Goal: Task Accomplishment & Management: Manage account settings

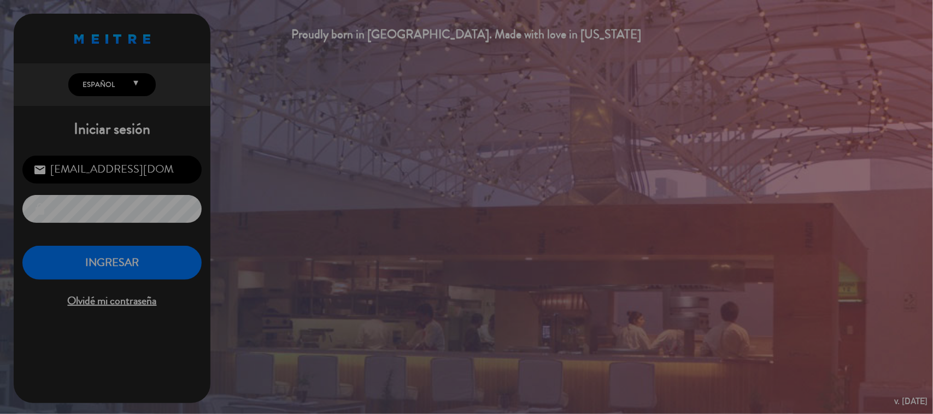
click at [467, 274] on div "Proudly born in [GEOGRAPHIC_DATA]. Made with love in [US_STATE] English Español…" at bounding box center [466, 207] width 933 height 414
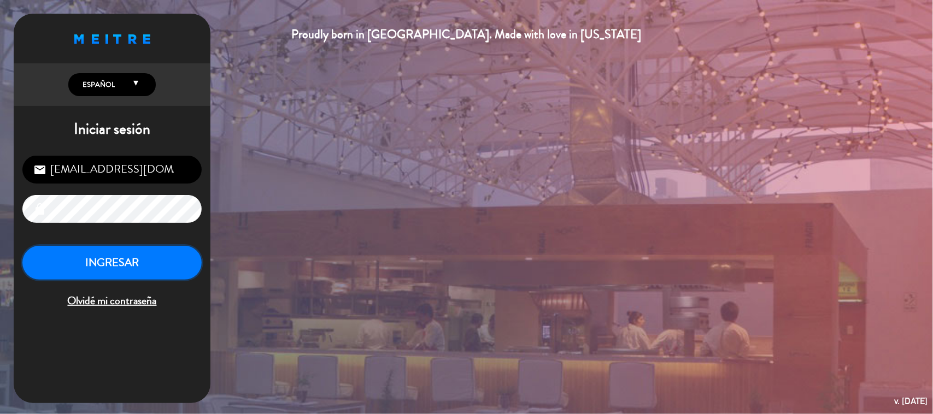
drag, startPoint x: 96, startPoint y: 254, endPoint x: 104, endPoint y: 255, distance: 8.2
click at [97, 255] on button "INGRESAR" at bounding box center [111, 263] width 179 height 34
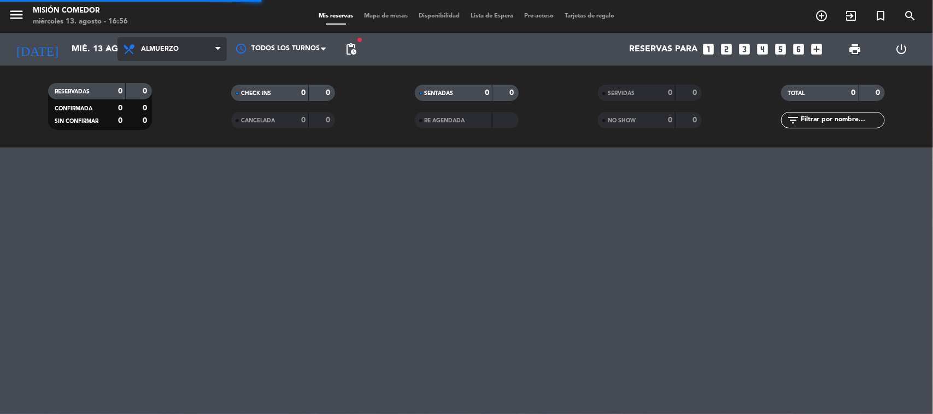
click at [180, 50] on span "Almuerzo" at bounding box center [172, 49] width 109 height 24
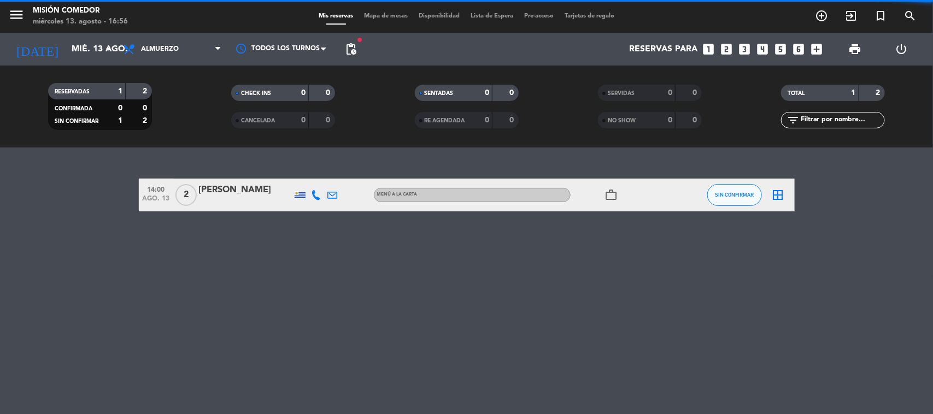
click at [181, 55] on span "Almuerzo" at bounding box center [172, 49] width 109 height 24
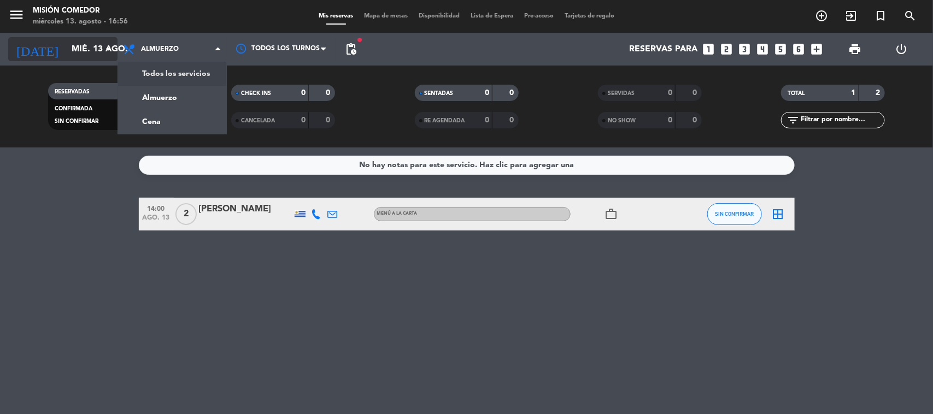
click at [66, 55] on input "mié. 13 ago." at bounding box center [123, 49] width 115 height 21
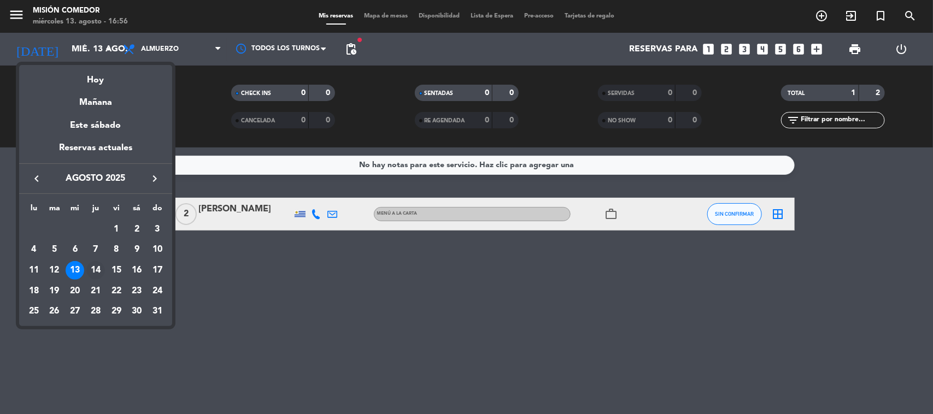
click at [97, 272] on div "14" at bounding box center [95, 270] width 19 height 19
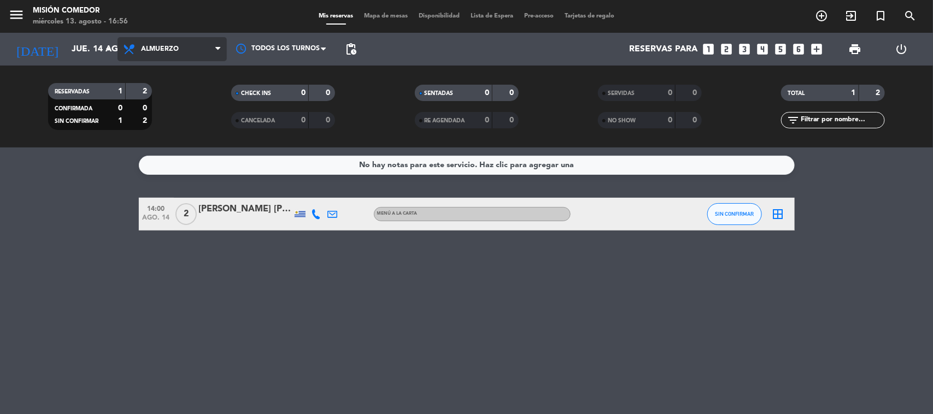
drag, startPoint x: 166, startPoint y: 48, endPoint x: 190, endPoint y: 108, distance: 65.5
click at [167, 51] on span "Almuerzo" at bounding box center [160, 49] width 38 height 8
click at [194, 120] on div "menu Misión Comedor [DATE] 13. agosto - 16:56 Mis reservas Mapa de mesas Dispon…" at bounding box center [466, 74] width 933 height 148
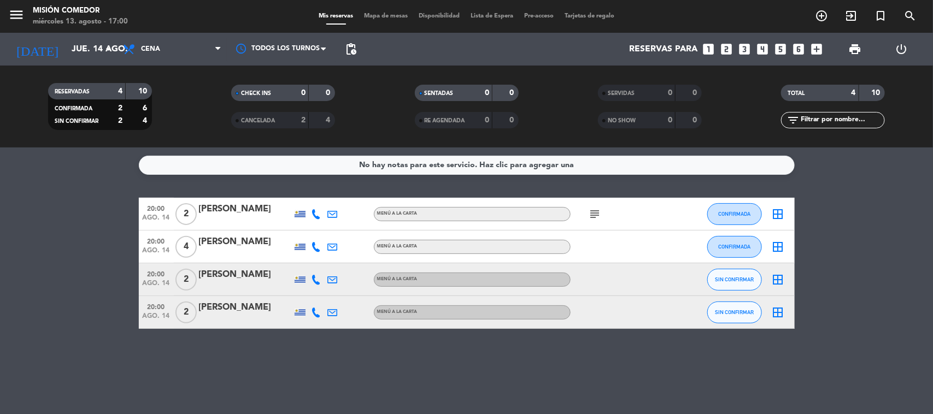
click at [234, 332] on div "No hay notas para este servicio. Haz clic para agregar una 20:00 [DATE] 2 [PERS…" at bounding box center [466, 281] width 933 height 267
click at [97, 41] on input "jue. 14 ago." at bounding box center [123, 49] width 115 height 21
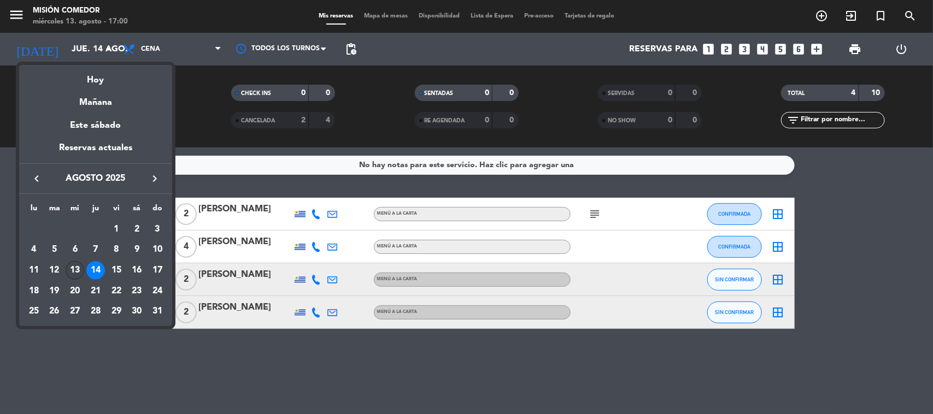
click at [69, 271] on div "13" at bounding box center [75, 270] width 19 height 19
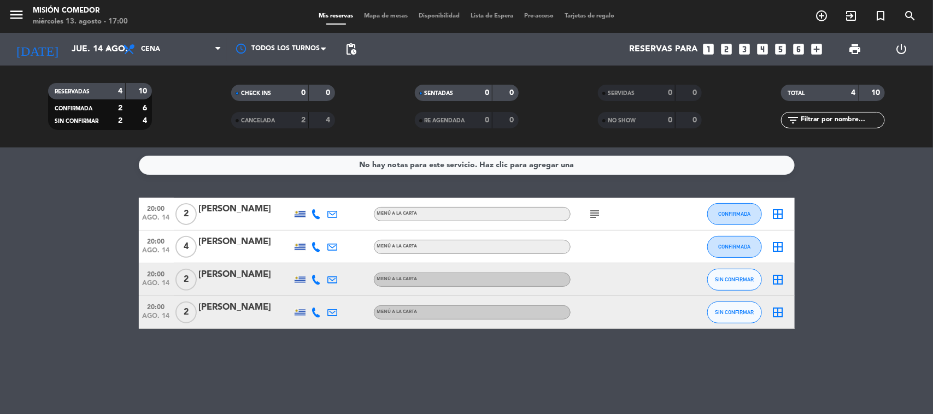
type input "mié. 13 ago."
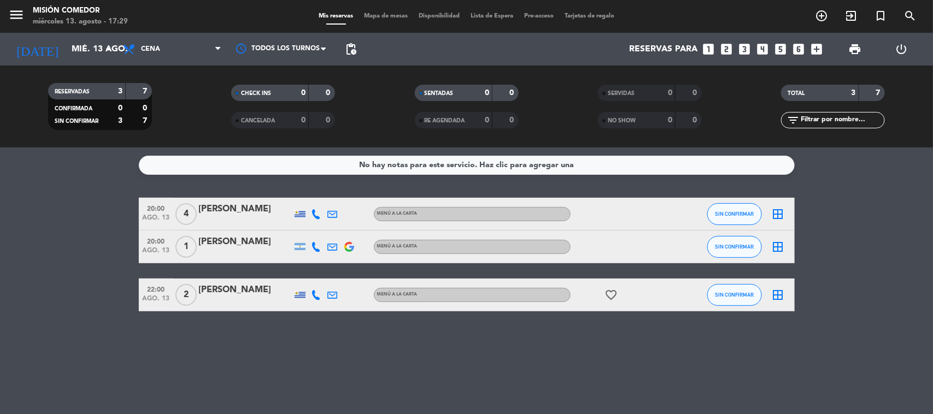
click at [0, 255] on bookings-row "20:00 [DATE] 4 [PERSON_NAME] MENÚ A LA CARTA SIN CONFIRMAR border_all 20:00 [DA…" at bounding box center [466, 255] width 933 height 114
click at [122, 347] on div "No hay notas para este servicio. Haz clic para agregar una 20:00 [DATE] 4 [PERS…" at bounding box center [466, 281] width 933 height 267
click at [85, 298] on bookings-row "20:00 [DATE] 4 [PERSON_NAME] MENÚ A LA CARTA SIN CONFIRMAR border_all 20:00 [DA…" at bounding box center [466, 255] width 933 height 114
click at [92, 253] on bookings-row "20:00 [DATE] 4 [PERSON_NAME] MENÚ A LA CARTA SIN CONFIRMAR border_all 20:00 [DA…" at bounding box center [466, 255] width 933 height 114
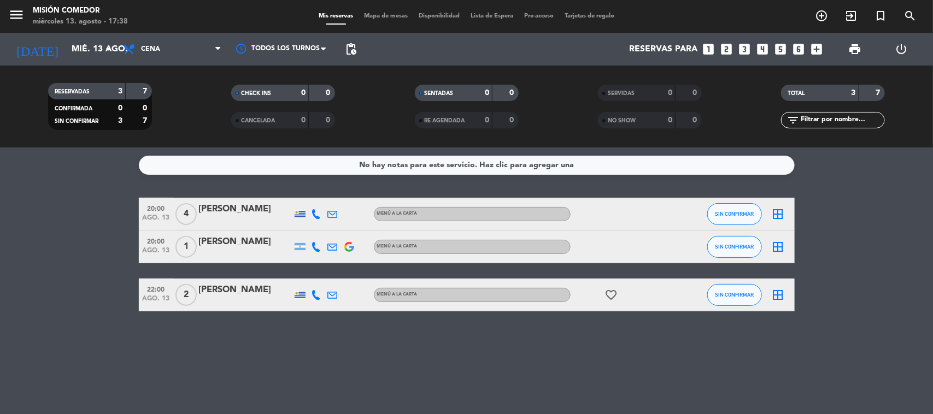
click at [258, 348] on div "No hay notas para este servicio. Haz clic para agregar una 20:00 [DATE] 4 [PERS…" at bounding box center [466, 281] width 933 height 267
click at [95, 264] on bookings-row "20:00 [DATE] 4 [PERSON_NAME] MENÚ A LA CARTA SIN CONFIRMAR border_all 20:00 [DA…" at bounding box center [466, 255] width 933 height 114
click at [69, 224] on bookings-row "20:00 [DATE] 4 [PERSON_NAME] MENÚ A LA CARTA SIN CONFIRMAR border_all 20:00 [DA…" at bounding box center [466, 255] width 933 height 114
drag, startPoint x: 69, startPoint y: 224, endPoint x: 81, endPoint y: 219, distance: 12.5
click at [71, 224] on bookings-row "20:00 [DATE] 4 [PERSON_NAME] MENÚ A LA CARTA SIN CONFIRMAR border_all 20:00 [DA…" at bounding box center [466, 255] width 933 height 114
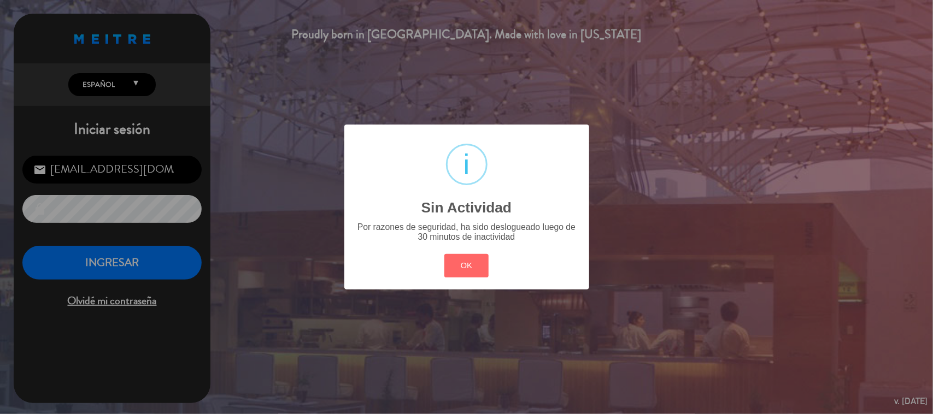
click at [171, 271] on div "? ! i Sin Actividad × Por razones de seguridad, ha sido deslogueado luego de 30…" at bounding box center [466, 207] width 933 height 414
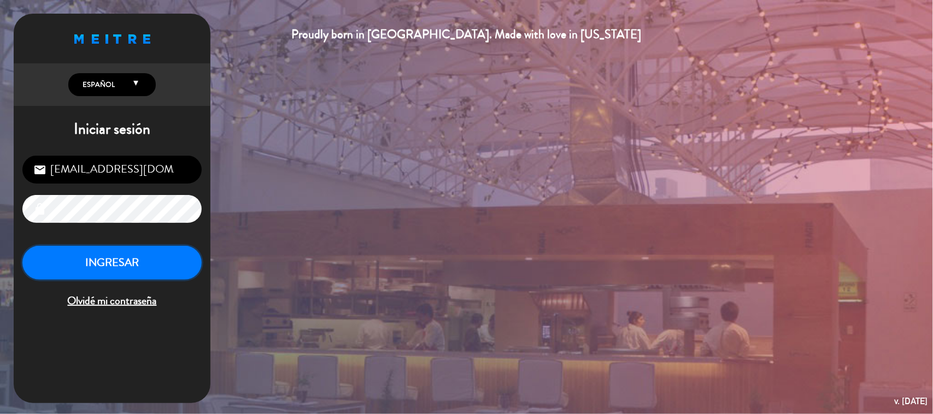
click at [171, 271] on button "INGRESAR" at bounding box center [111, 263] width 179 height 34
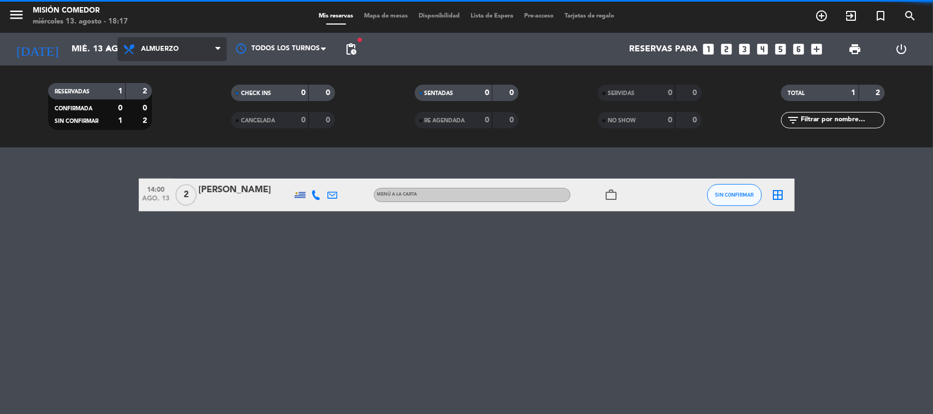
click at [206, 51] on span "Almuerzo" at bounding box center [172, 49] width 109 height 24
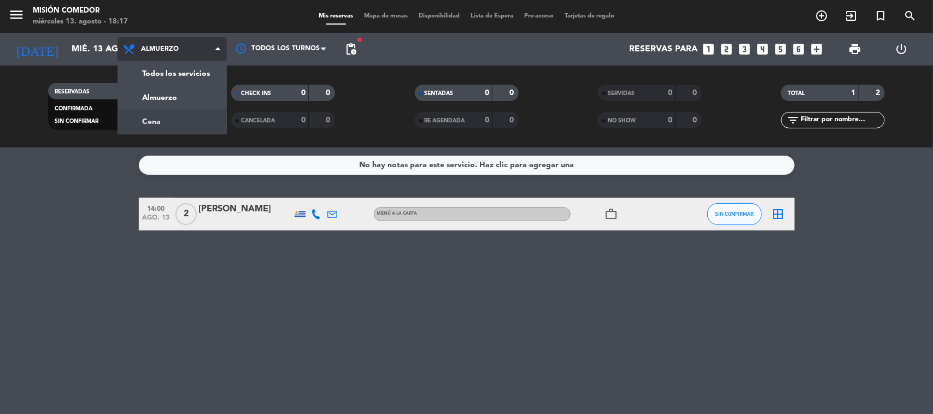
click at [211, 121] on div "menu Misión Comedor [DATE] 13. agosto - 18:17 Mis reservas Mapa de mesas Dispon…" at bounding box center [466, 74] width 933 height 148
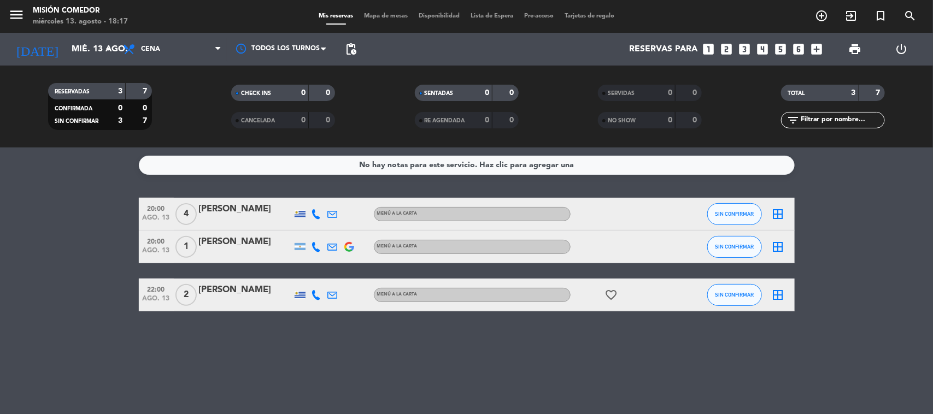
click at [301, 353] on div "No hay notas para este servicio. Haz clic para agregar una 20:00 [DATE] 4 [PERS…" at bounding box center [466, 281] width 933 height 267
click at [96, 48] on input "mié. 13 ago." at bounding box center [123, 49] width 115 height 21
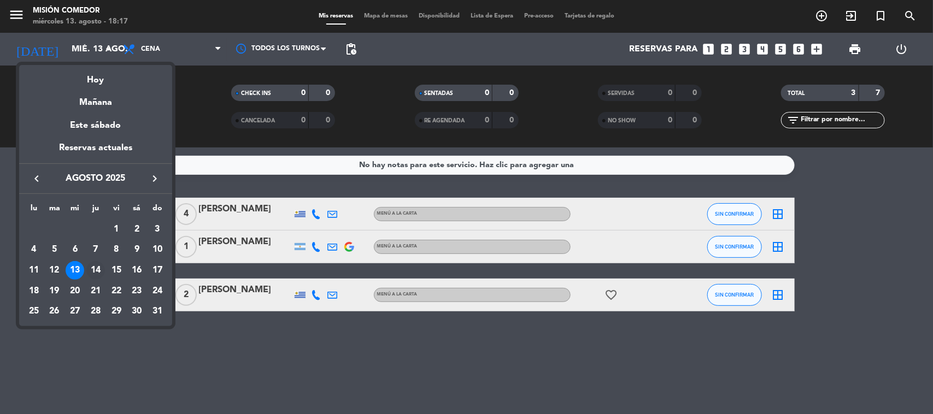
click at [93, 269] on div "14" at bounding box center [95, 270] width 19 height 19
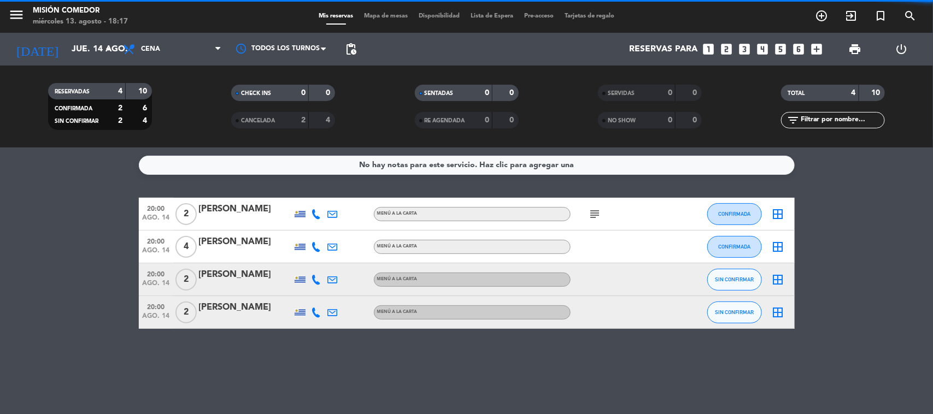
click at [93, 269] on bookings-row "20:00 [DATE] 2 [PERSON_NAME] MENÚ A LA CARTA subject CONFIRMADA border_all 20:0…" at bounding box center [466, 263] width 933 height 131
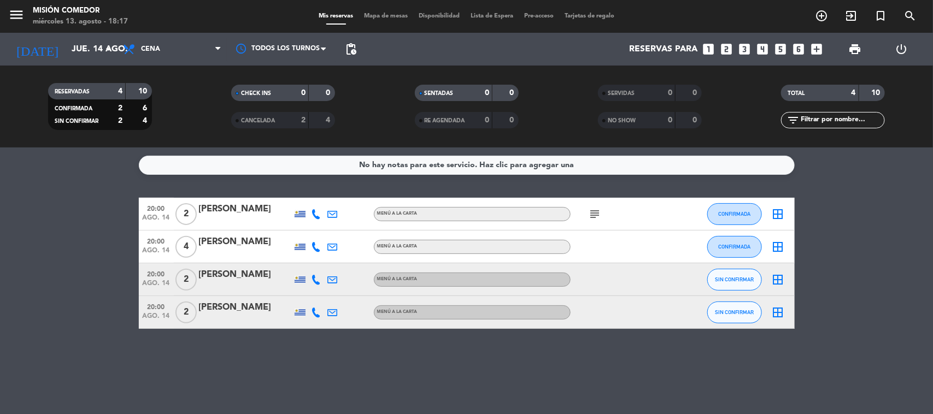
click at [595, 211] on icon "subject" at bounding box center [595, 214] width 13 height 13
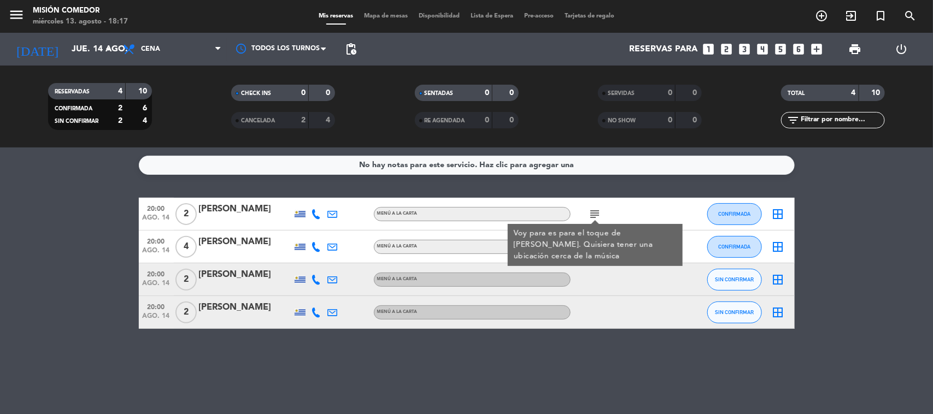
click at [585, 186] on div "No hay notas para este servicio. Haz clic para agregar una 20:00 [DATE] 2 [PERS…" at bounding box center [466, 281] width 933 height 267
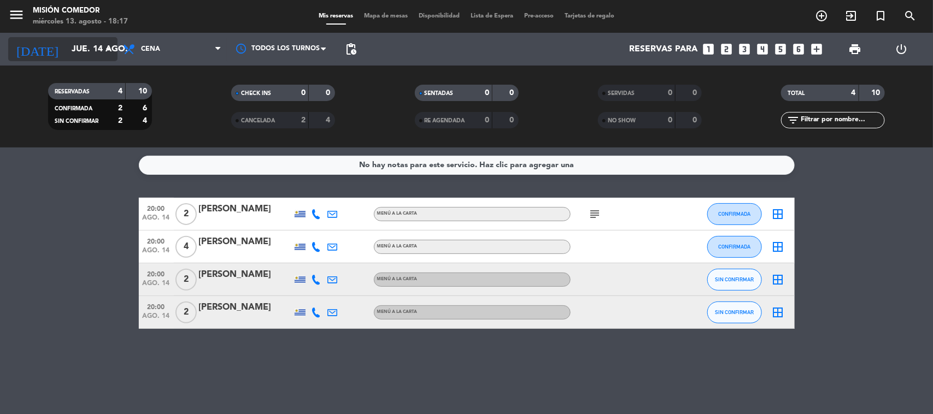
click at [66, 44] on input "jue. 14 ago." at bounding box center [123, 49] width 115 height 21
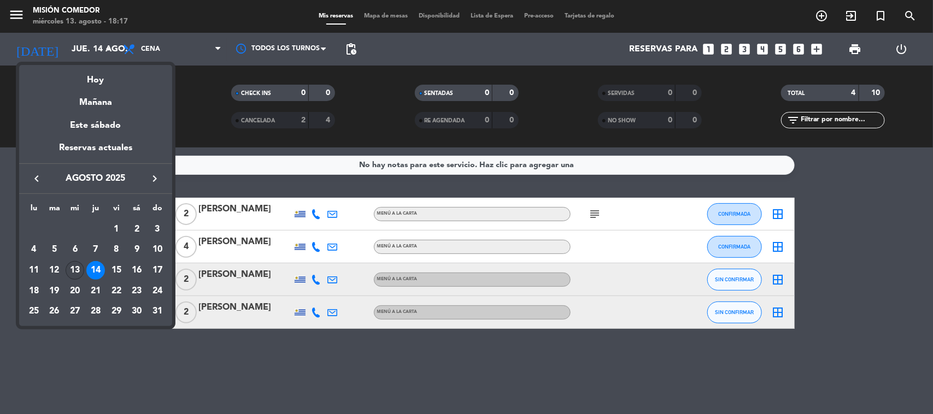
click at [78, 266] on div "13" at bounding box center [75, 270] width 19 height 19
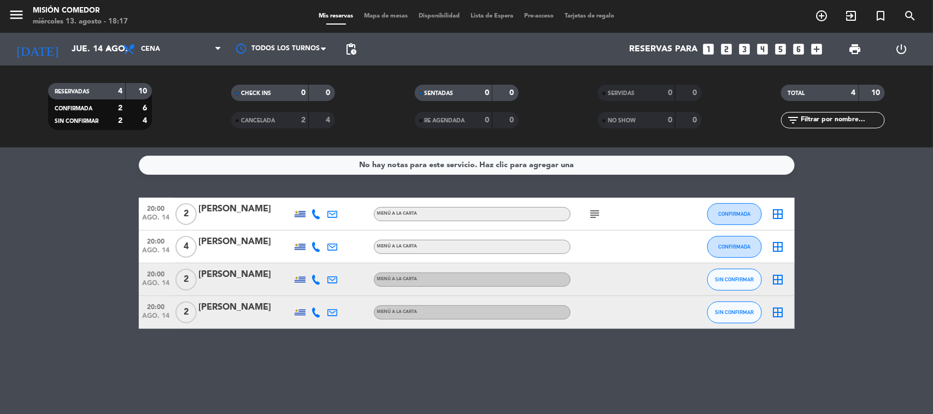
type input "mié. 13 ago."
